Goal: Task Accomplishment & Management: Manage account settings

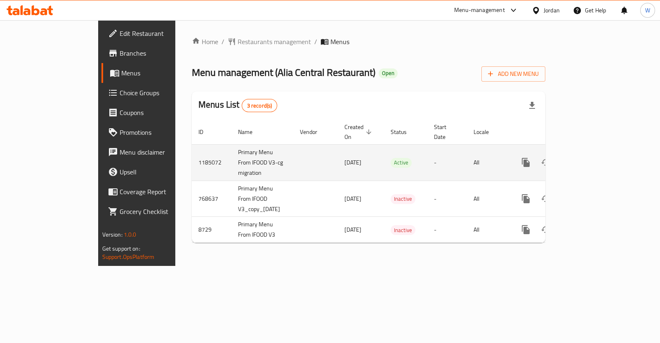
click at [595, 159] on link "enhanced table" at bounding box center [586, 163] width 20 height 20
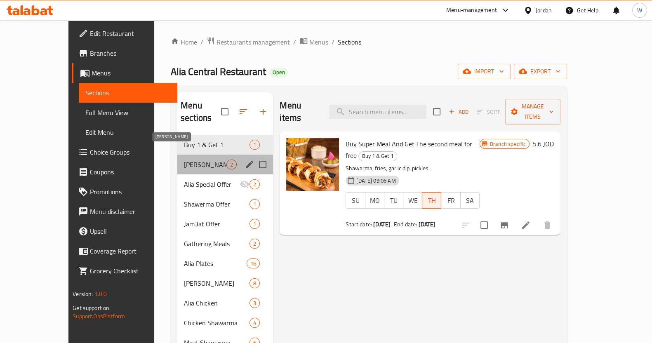
click at [190, 160] on span "[PERSON_NAME]" at bounding box center [205, 165] width 43 height 10
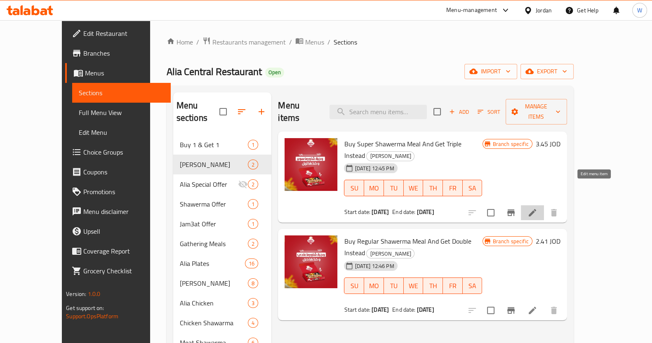
click at [536, 209] on icon at bounding box center [532, 212] width 7 height 7
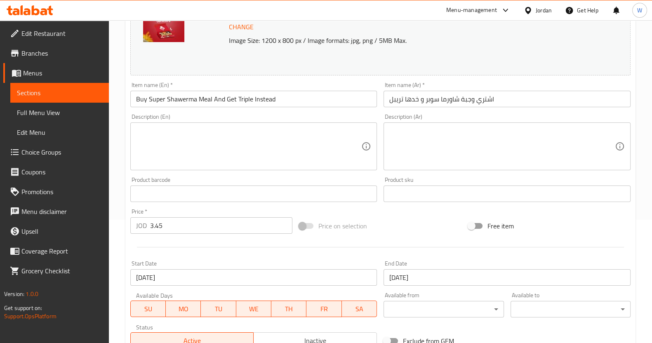
scroll to position [206, 0]
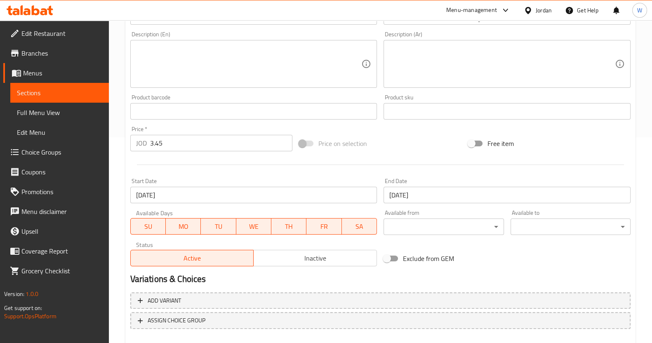
click at [252, 195] on input "[DATE]" at bounding box center [253, 195] width 247 height 17
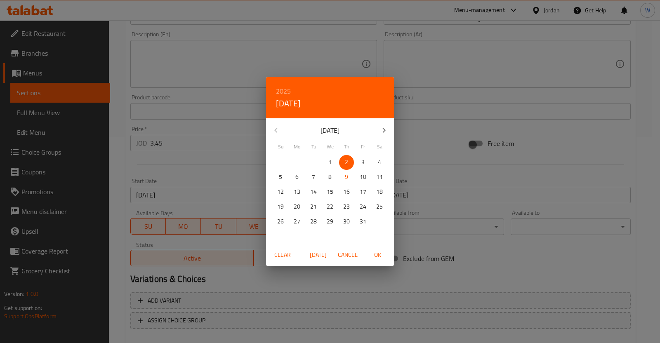
click at [313, 246] on div "Clear [DATE] Cancel OK" at bounding box center [330, 255] width 128 height 22
click at [315, 250] on span "[DATE]" at bounding box center [318, 255] width 20 height 10
click at [379, 253] on span "OK" at bounding box center [378, 255] width 20 height 10
type input "[DATE]"
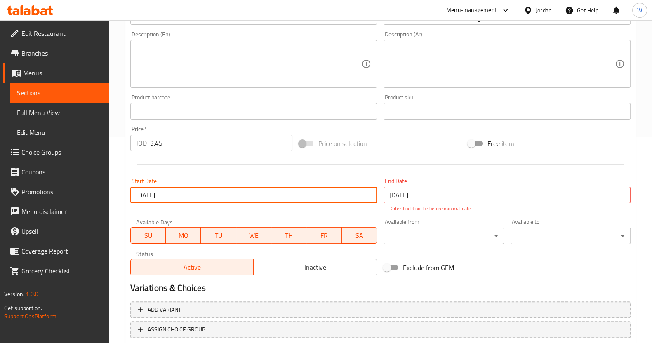
click at [451, 191] on input "[DATE]" at bounding box center [507, 195] width 247 height 17
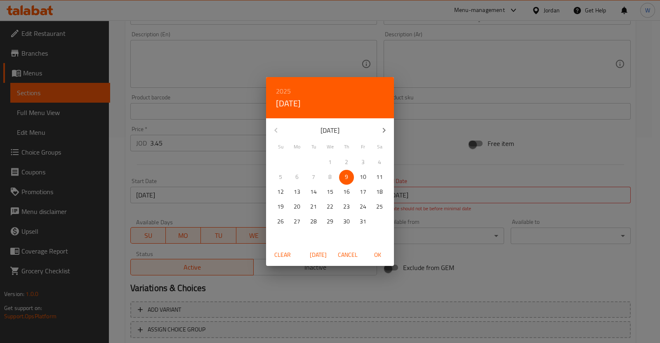
click at [277, 191] on p "12" at bounding box center [280, 192] width 7 height 10
click at [370, 256] on span "OK" at bounding box center [378, 255] width 20 height 10
type input "[DATE]"
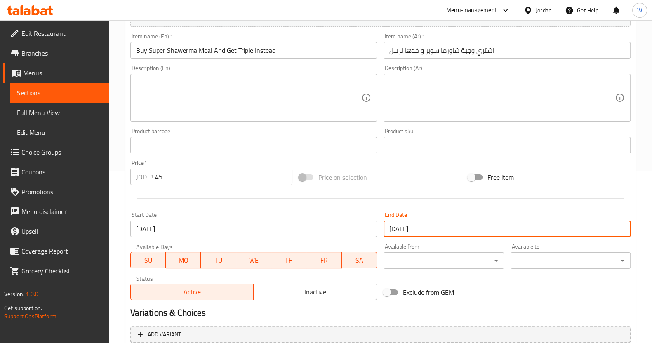
scroll to position [251, 0]
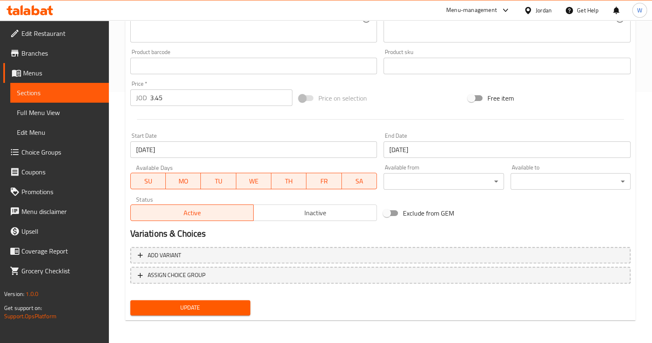
click at [229, 297] on div "Update" at bounding box center [190, 308] width 127 height 22
click at [233, 302] on button "Update" at bounding box center [190, 307] width 120 height 15
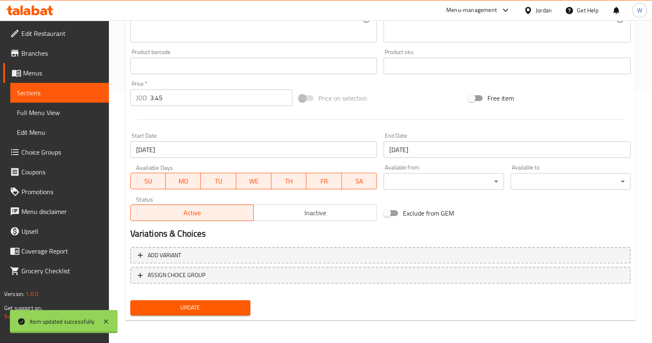
scroll to position [0, 0]
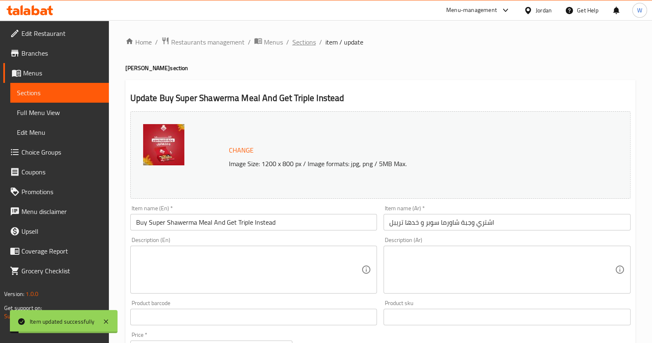
click at [303, 47] on span "Sections" at bounding box center [305, 42] width 24 height 10
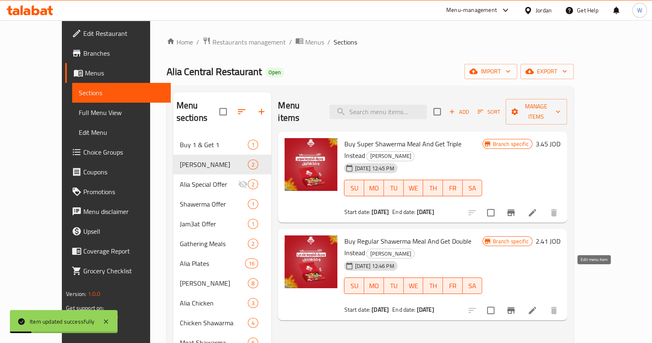
click at [544, 303] on li at bounding box center [532, 310] width 23 height 15
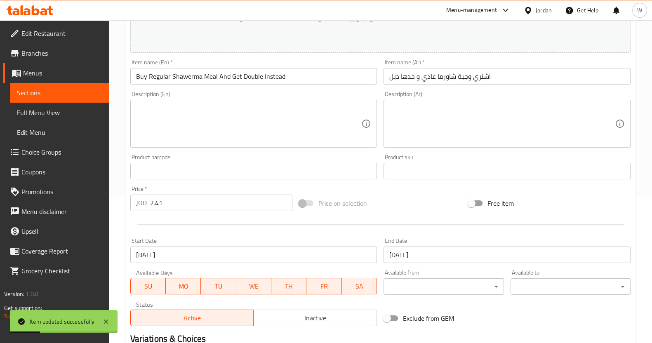
scroll to position [206, 0]
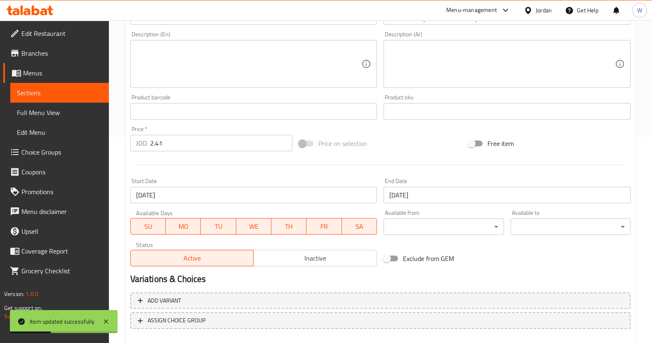
click at [213, 195] on input "[DATE]" at bounding box center [253, 195] width 247 height 17
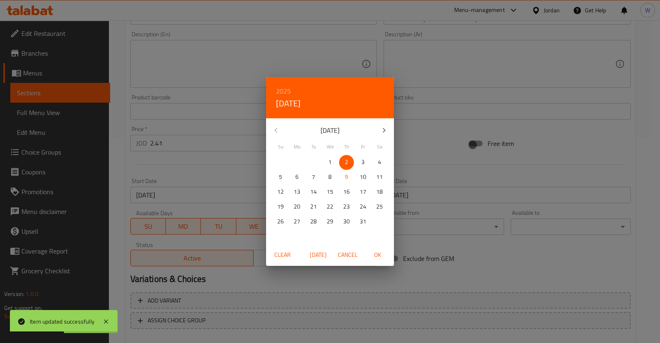
click at [329, 253] on button "[DATE]" at bounding box center [318, 255] width 26 height 15
drag, startPoint x: 371, startPoint y: 260, endPoint x: 393, endPoint y: 200, distance: 64.6
click at [371, 259] on button "OK" at bounding box center [377, 255] width 26 height 15
type input "[DATE]"
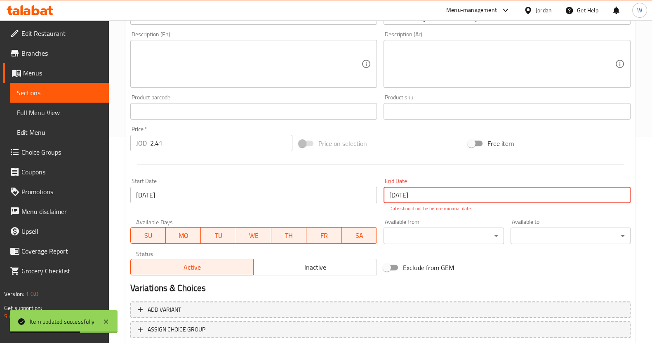
click at [397, 193] on input "[DATE]" at bounding box center [507, 195] width 247 height 17
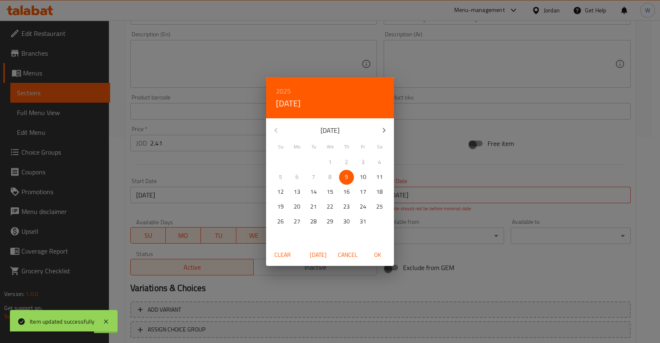
click at [380, 174] on p "11" at bounding box center [379, 177] width 7 height 10
click at [378, 252] on span "OK" at bounding box center [378, 255] width 20 height 10
type input "[DATE]"
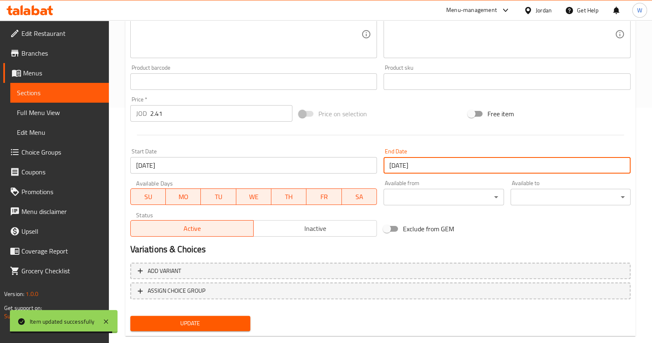
scroll to position [251, 0]
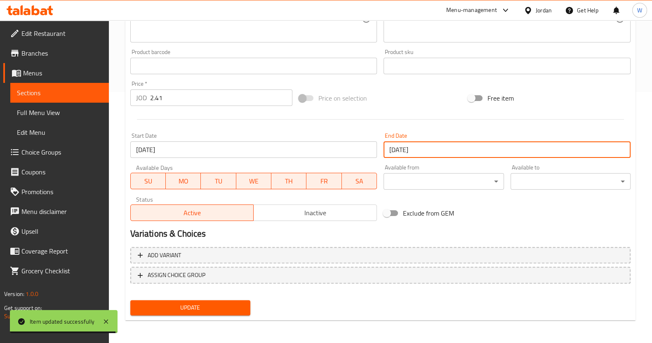
click at [233, 309] on span "Update" at bounding box center [190, 308] width 107 height 10
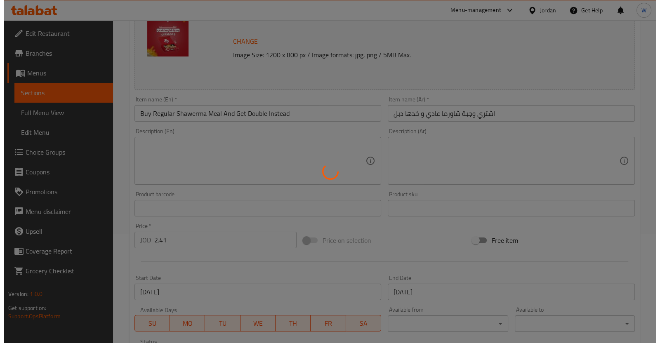
scroll to position [0, 0]
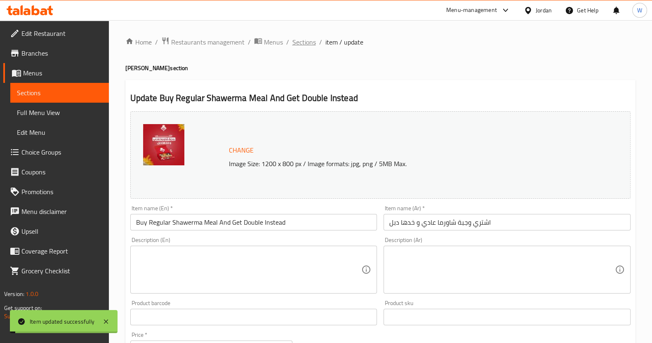
click at [302, 41] on span "Sections" at bounding box center [305, 42] width 24 height 10
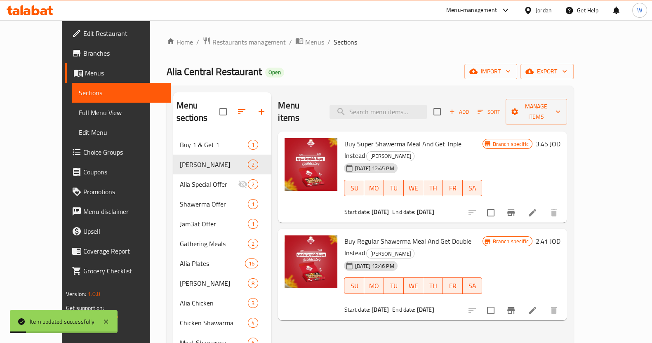
click at [538, 208] on icon at bounding box center [533, 213] width 10 height 10
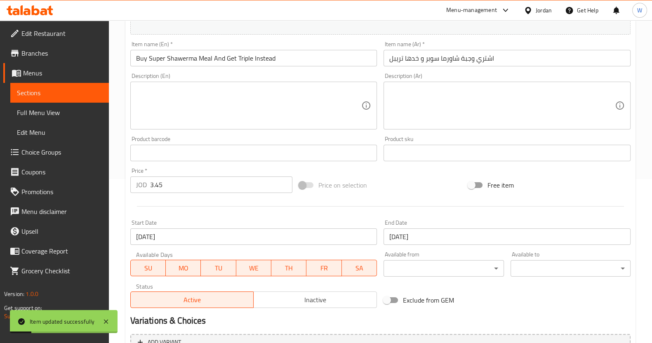
scroll to position [251, 0]
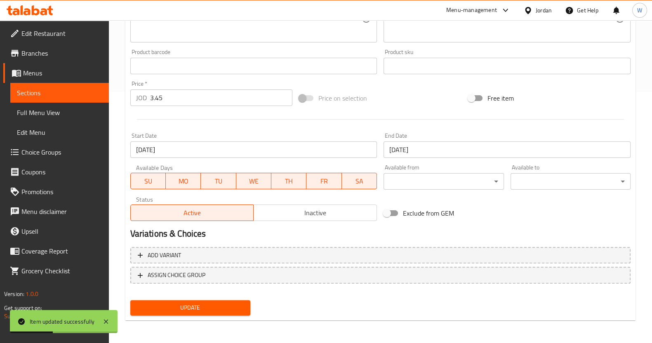
click at [421, 146] on input "[DATE]" at bounding box center [507, 150] width 247 height 17
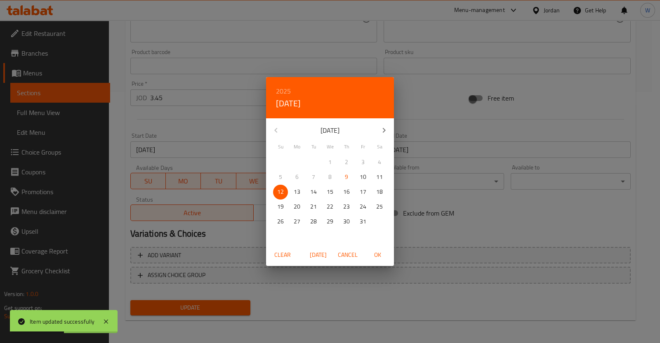
click at [375, 173] on span "11" at bounding box center [379, 177] width 15 height 10
click at [380, 253] on span "OK" at bounding box center [378, 255] width 20 height 10
type input "[DATE]"
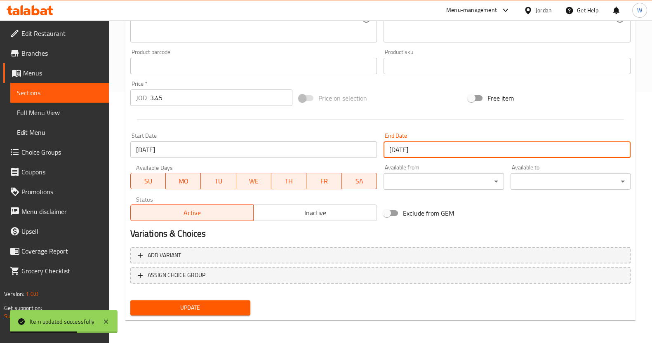
click at [240, 303] on span "Update" at bounding box center [190, 308] width 107 height 10
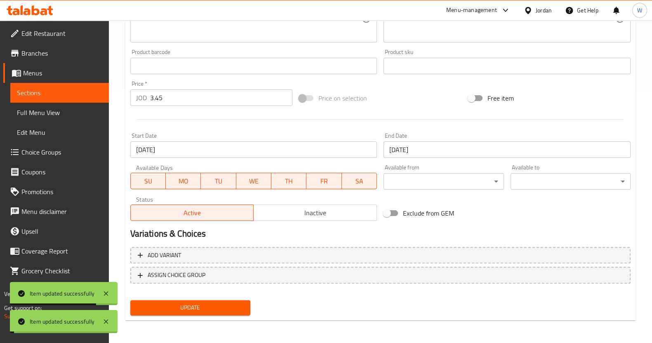
click at [210, 309] on span "Update" at bounding box center [190, 308] width 107 height 10
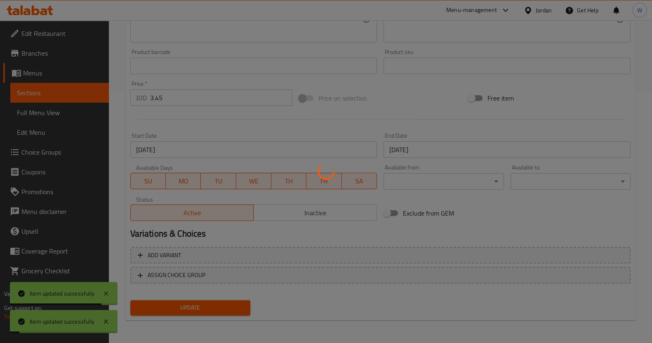
click at [210, 309] on div at bounding box center [326, 171] width 652 height 343
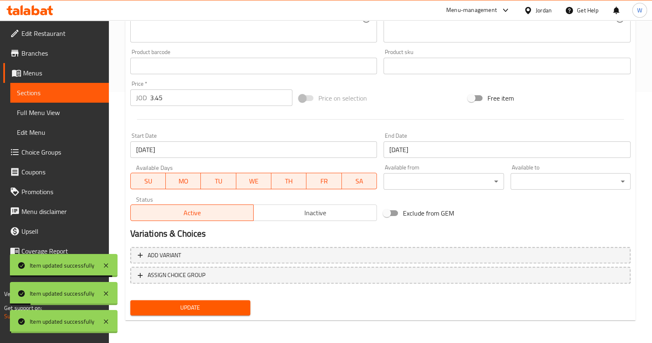
click at [210, 309] on span "Update" at bounding box center [190, 308] width 107 height 10
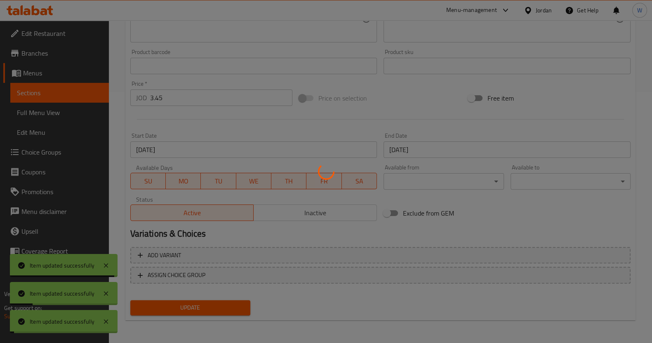
click at [210, 309] on div at bounding box center [326, 171] width 652 height 343
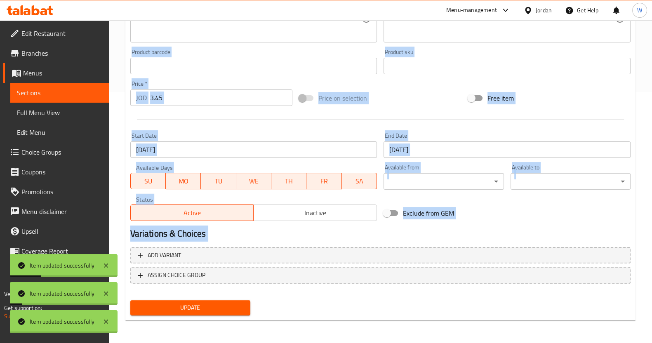
click at [214, 304] on div "Home / Restaurants management / Menus / Sections / item / update Kabberha Shawe…" at bounding box center [380, 56] width 510 height 542
click at [213, 304] on span "Update" at bounding box center [190, 308] width 107 height 10
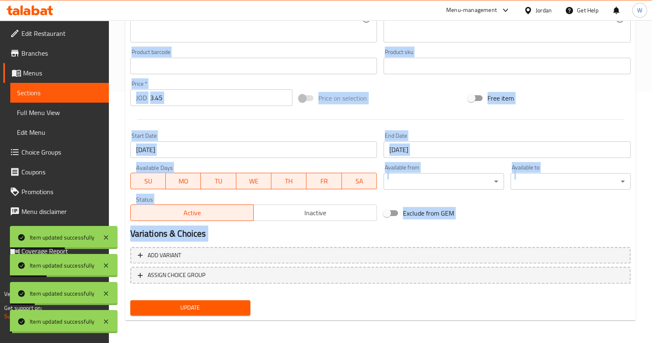
click at [367, 302] on div "Update" at bounding box center [380, 308] width 507 height 22
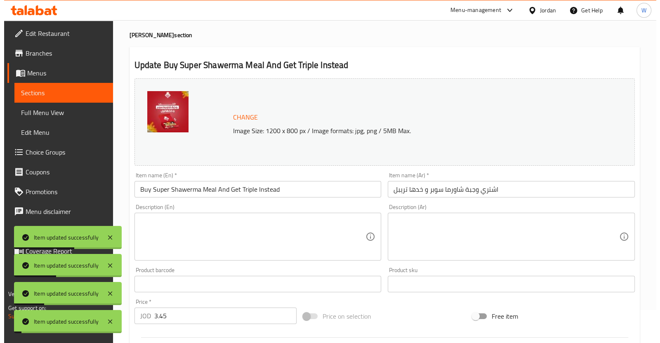
scroll to position [0, 0]
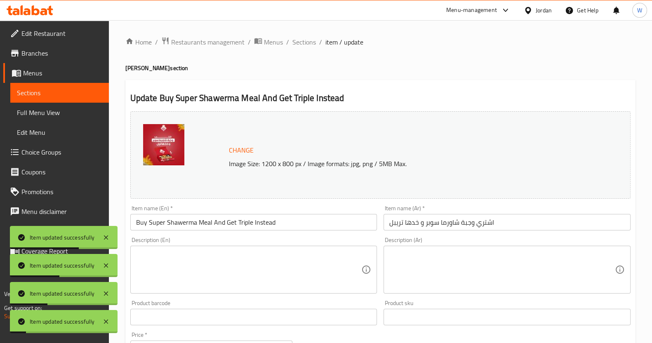
click at [297, 33] on div "Home / Restaurants management / Menus / Sections / item / update Kabberha Shawe…" at bounding box center [380, 307] width 543 height 575
click at [301, 37] on span "Sections" at bounding box center [305, 42] width 24 height 10
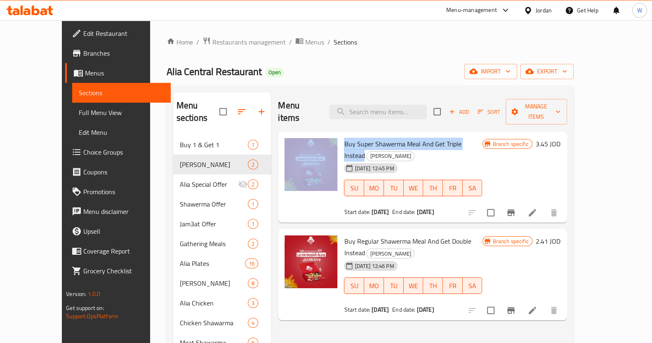
drag, startPoint x: 324, startPoint y: 134, endPoint x: 465, endPoint y: 131, distance: 140.3
click at [465, 135] on div "Buy Super Shawerma Meal And Get Triple Instead Kabberha Shawerma [DATE] 12:45 P…" at bounding box center [422, 177] width 282 height 85
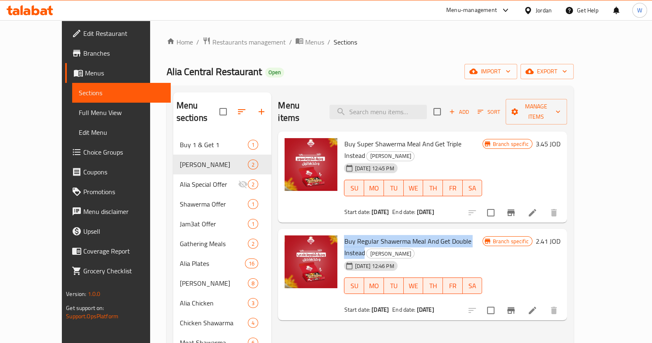
drag, startPoint x: 342, startPoint y: 221, endPoint x: 475, endPoint y: 209, distance: 133.4
click at [475, 232] on div "Buy Regular Shawerma Meal And Get Double Instead Kabberha Shawerma [DATE] 12:46…" at bounding box center [413, 274] width 145 height 85
copy span "Buy Regular Shawerma Meal And Get Double Instead"
click at [227, 45] on span "Restaurants management" at bounding box center [249, 42] width 73 height 10
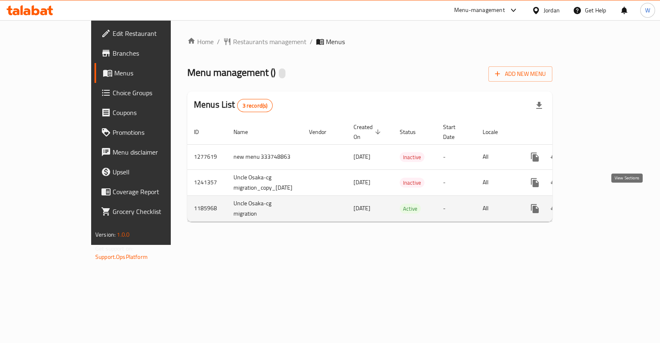
click at [600, 204] on icon "enhanced table" at bounding box center [595, 209] width 10 height 10
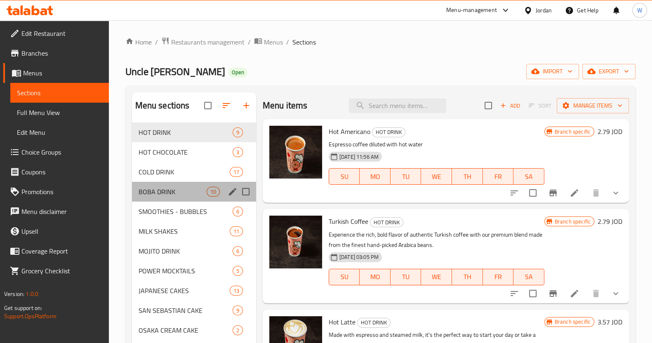
click at [185, 199] on div "BOBA DRINK 10" at bounding box center [194, 192] width 124 height 20
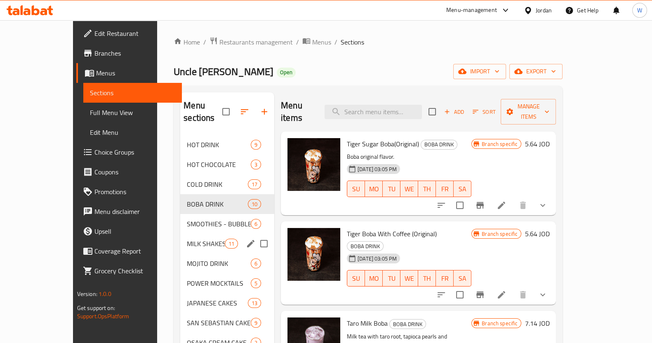
click at [180, 234] on div "MILK SHAKES 11" at bounding box center [227, 244] width 94 height 20
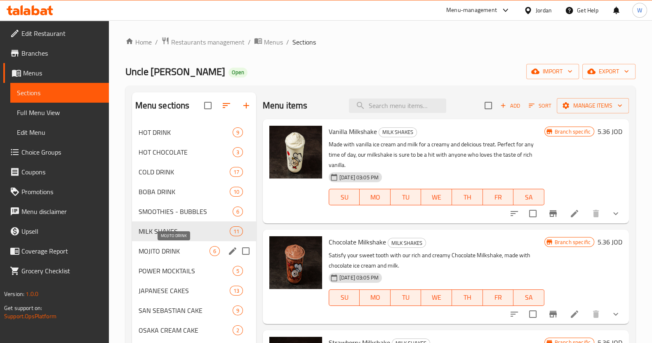
click at [163, 254] on span "MOJITO DRINK" at bounding box center [174, 251] width 71 height 10
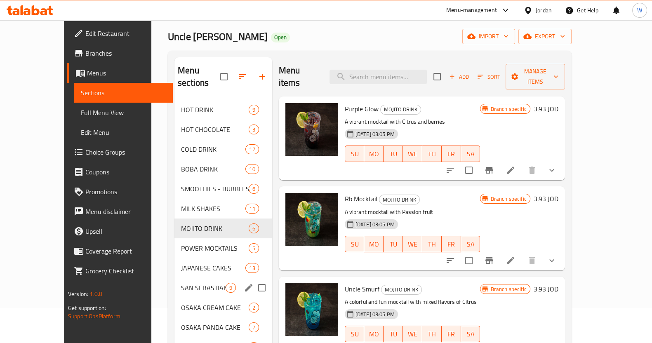
scroll to position [51, 0]
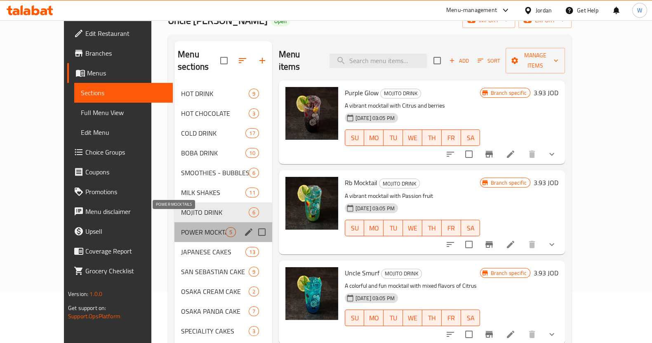
click at [181, 227] on span "POWER MOCKTAILS" at bounding box center [203, 232] width 45 height 10
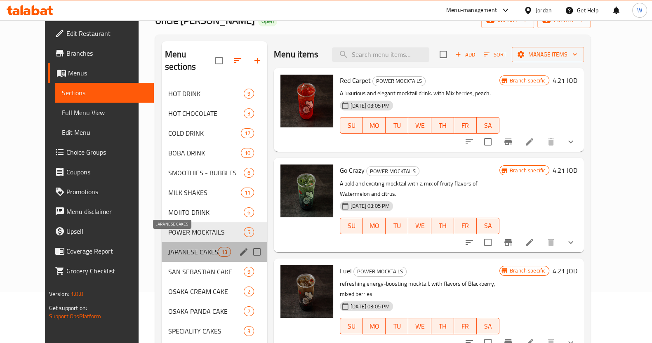
click at [171, 247] on span "JAPANESE CAKES" at bounding box center [193, 252] width 50 height 10
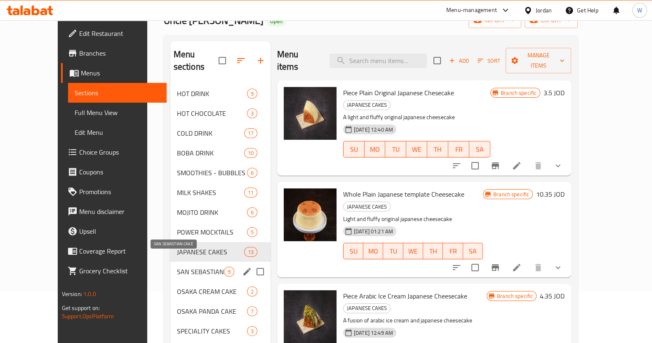
click at [170, 265] on div "SAN SEBASTIAN CAKE 9" at bounding box center [220, 272] width 100 height 20
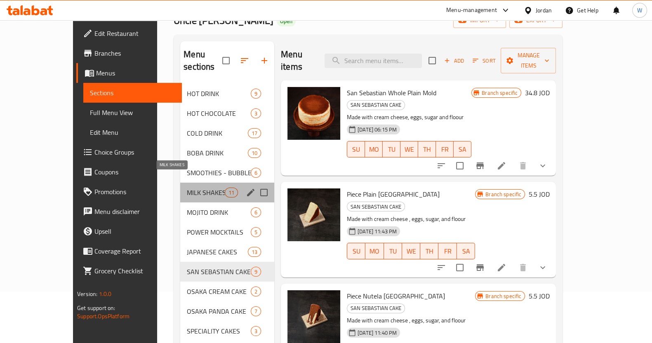
click at [187, 188] on span "MILK SHAKES" at bounding box center [206, 193] width 38 height 10
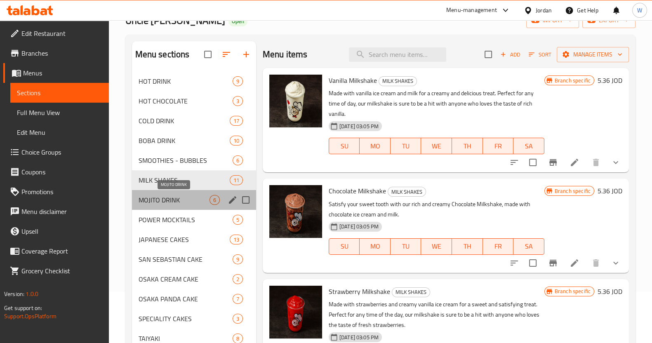
click at [179, 197] on span "MOJITO DRINK" at bounding box center [174, 200] width 71 height 10
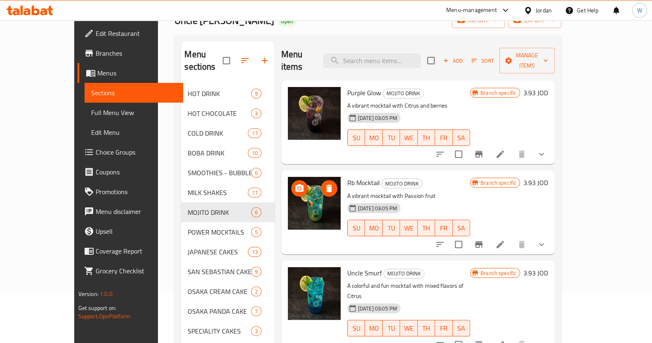
drag, startPoint x: 292, startPoint y: 112, endPoint x: 282, endPoint y: 202, distance: 90.0
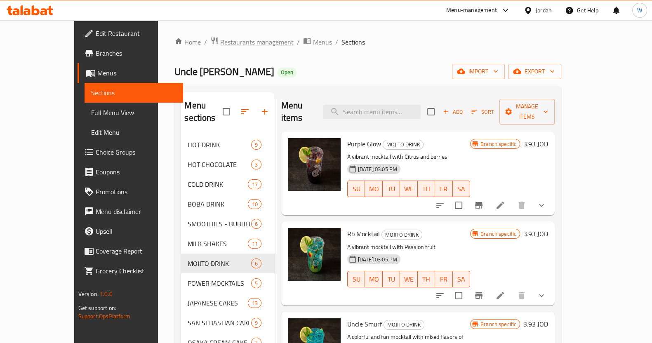
click at [220, 44] on span "Restaurants management" at bounding box center [256, 42] width 73 height 10
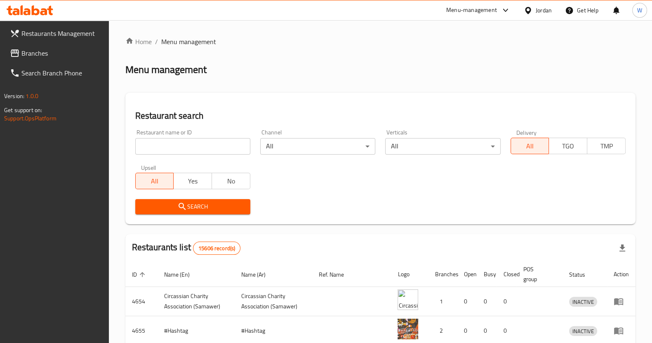
click at [180, 137] on div "Restaurant name or ID Restaurant name or ID" at bounding box center [192, 142] width 115 height 25
paste input "705145"
click at [183, 145] on input "search" at bounding box center [192, 146] width 115 height 17
type input "705145"
click button "Search" at bounding box center [192, 206] width 115 height 15
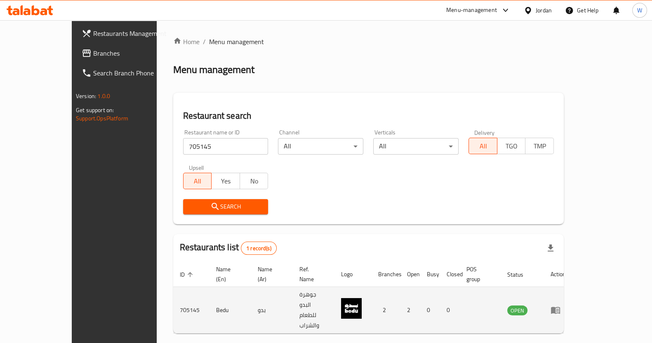
click at [561, 305] on icon "enhanced table" at bounding box center [556, 310] width 10 height 10
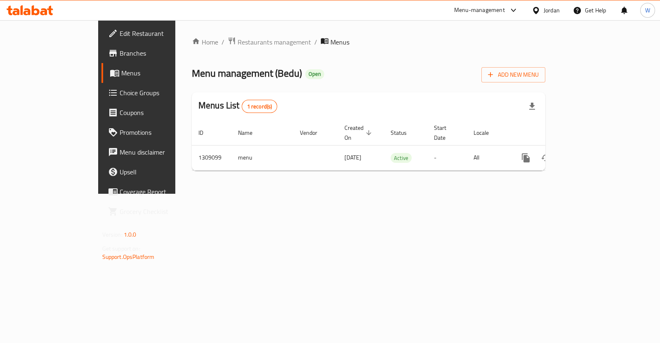
click at [120, 52] on span "Branches" at bounding box center [161, 53] width 82 height 10
